Goal: Information Seeking & Learning: Find specific page/section

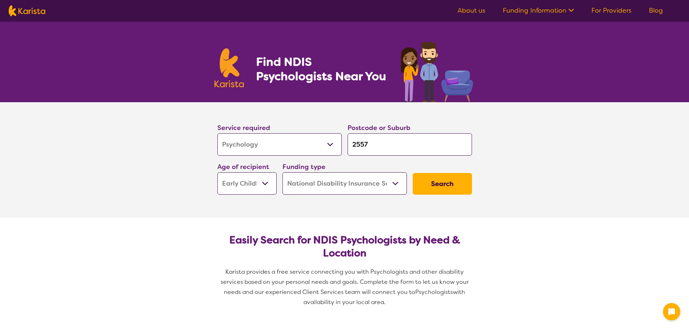
select select "Psychology"
select select "EC"
select select "NDIS"
select select "Psychology"
select select "EC"
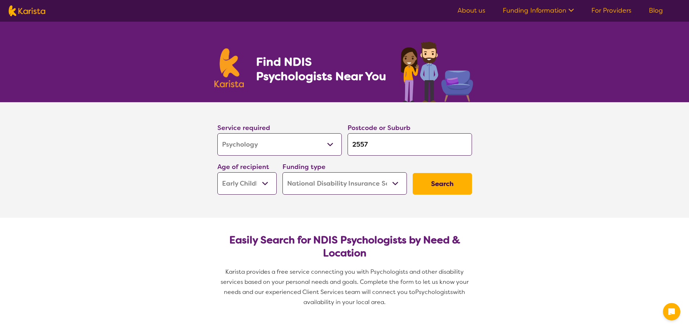
select select "NDIS"
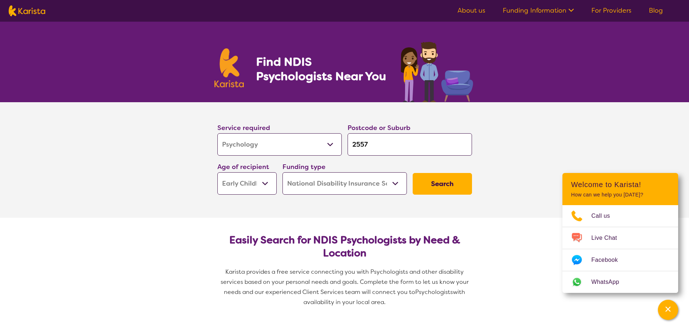
click at [449, 184] on button "Search" at bounding box center [441, 184] width 59 height 22
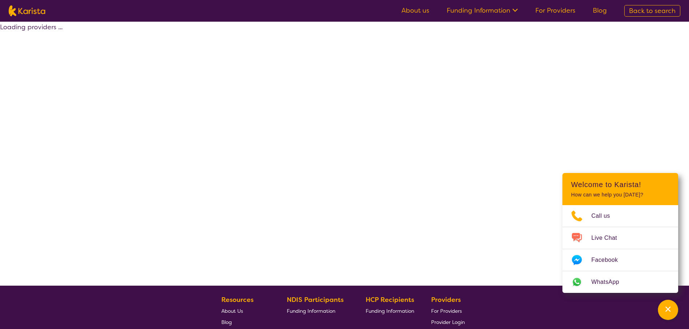
select select "by_score"
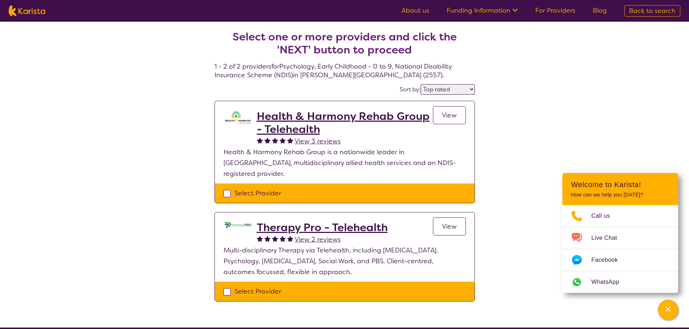
select select "Psychology"
select select "EC"
select select "NDIS"
select select "Psychology"
select select "EC"
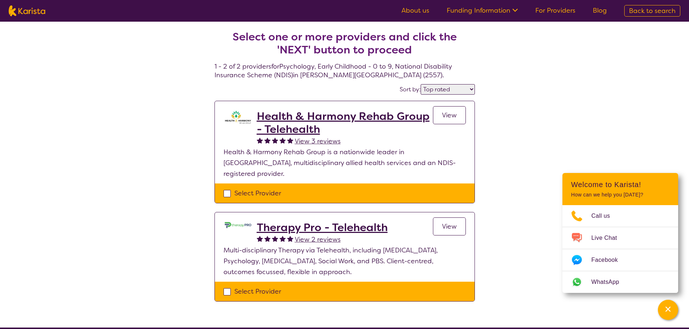
select select "NDIS"
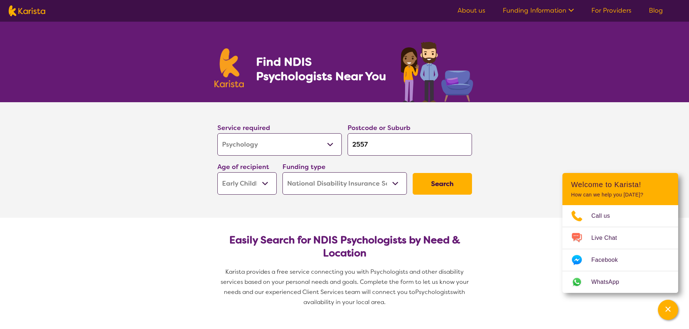
click at [245, 182] on select "Early Childhood - 0 to 9 Child - 10 to 11 Adolescent - 12 to 17 Adult - 18 to 6…" at bounding box center [246, 183] width 59 height 22
click at [447, 183] on button "Search" at bounding box center [441, 184] width 59 height 22
select select "by_score"
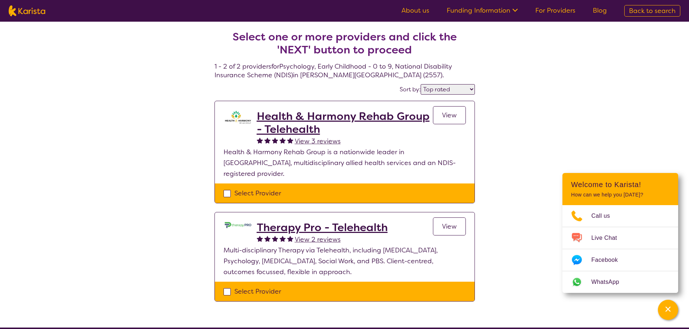
select select "Psychology"
select select "EC"
select select "NDIS"
select select "Psychology"
select select "EC"
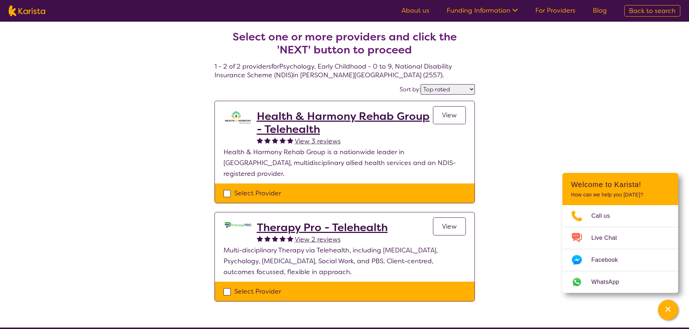
select select "NDIS"
